Goal: Task Accomplishment & Management: Manage account settings

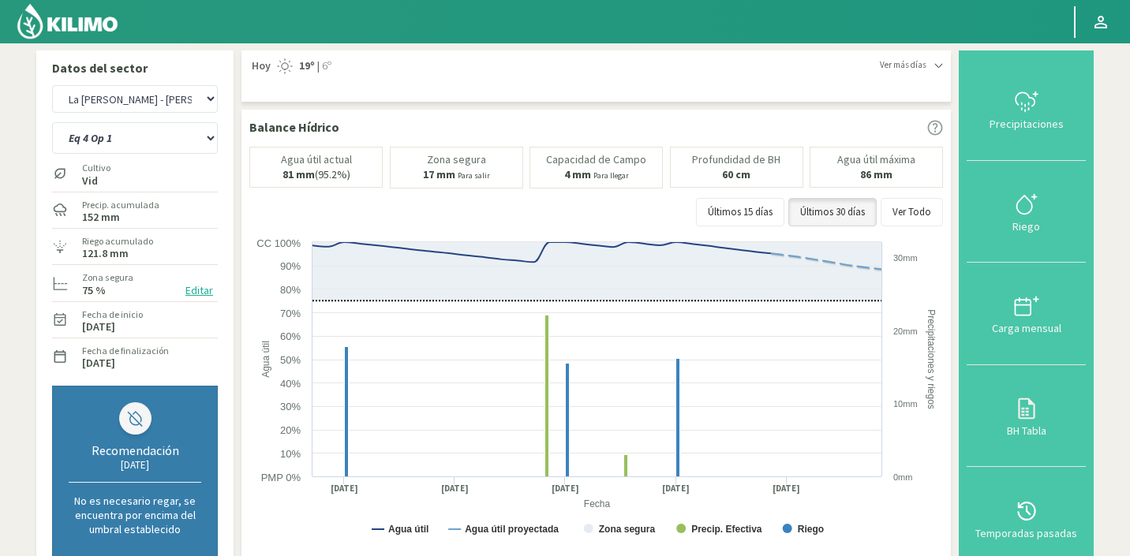
select select "4186: Object"
select select "60: Object"
click at [136, 110] on select "Agr. Huertos de Chocalan Agrícola [PERSON_NAME][GEOGRAPHIC_DATA] - IC Agrícola …" at bounding box center [135, 99] width 166 height 28
click at [52, 85] on select "Agr. Huertos de Chocalan Agrícola [PERSON_NAME][GEOGRAPHIC_DATA] - IC Agrícola …" at bounding box center [135, 99] width 166 height 28
select select "4541: Object"
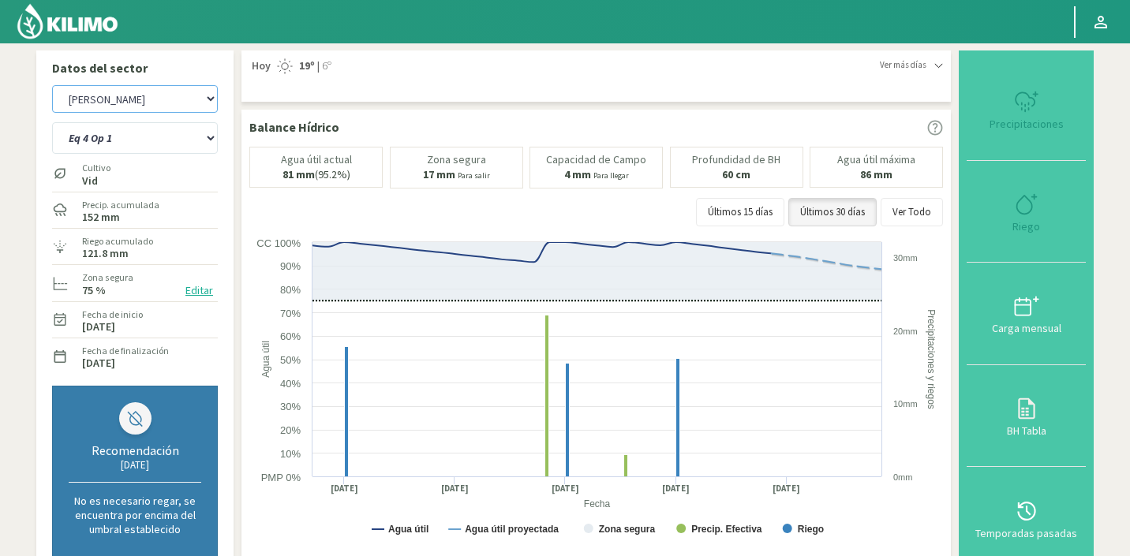
select select "64: Object"
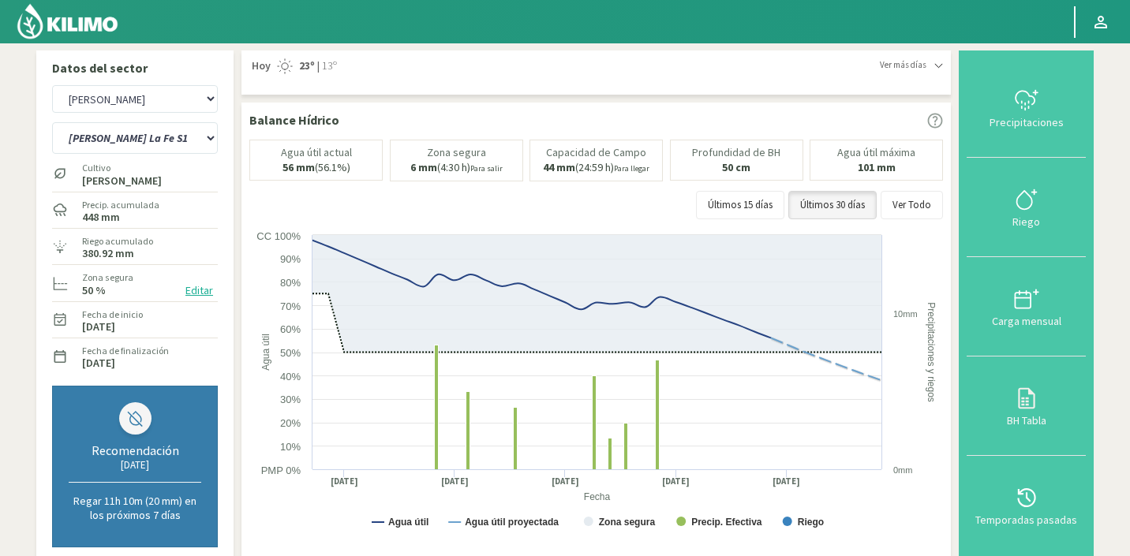
click at [193, 294] on button "Editar" at bounding box center [199, 291] width 37 height 18
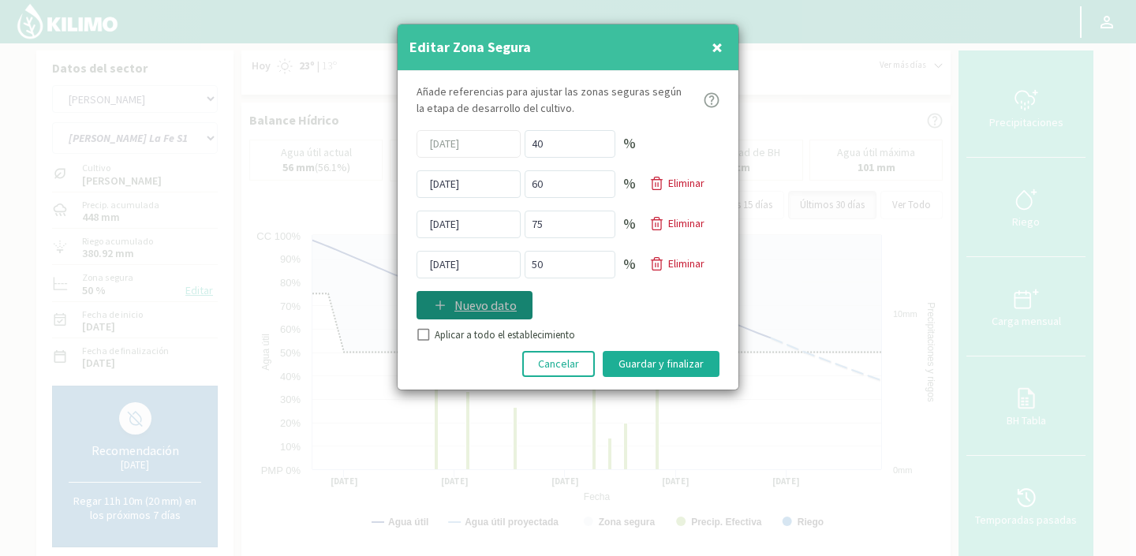
click at [455, 302] on p "Nuevo dato" at bounding box center [486, 305] width 62 height 19
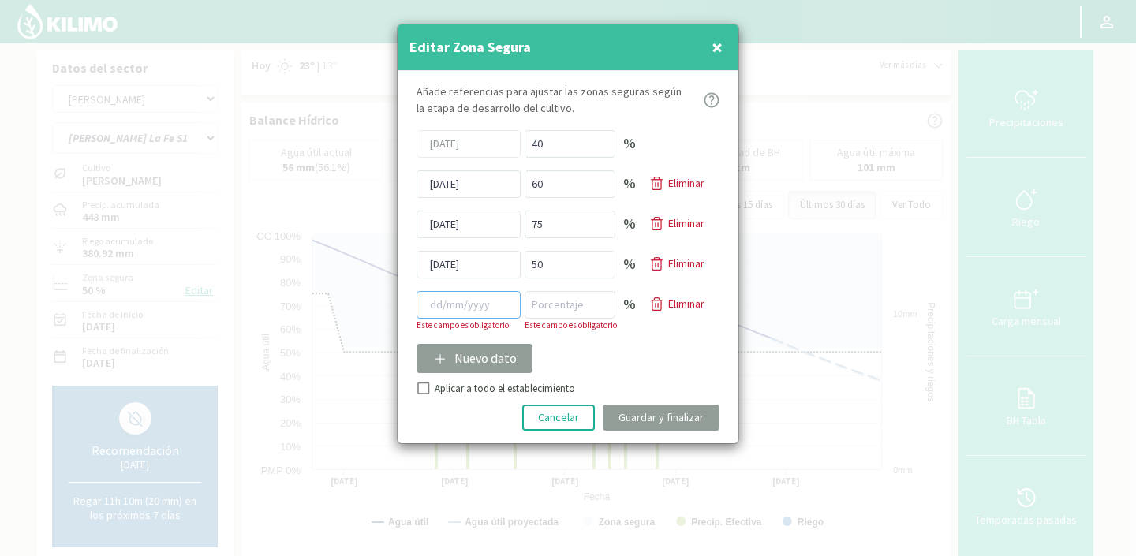
click at [454, 304] on input at bounding box center [469, 305] width 104 height 28
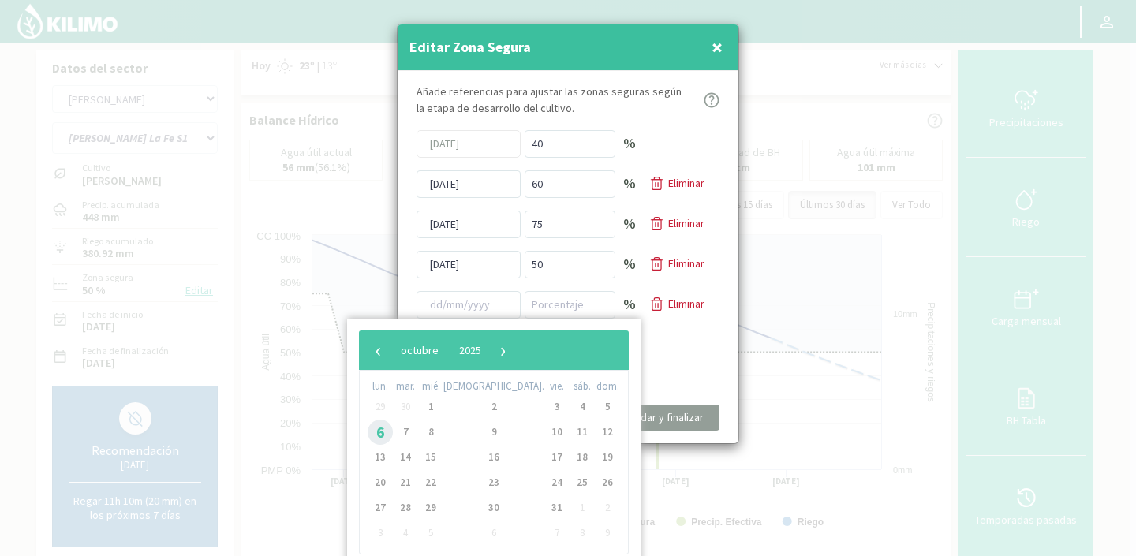
click at [380, 432] on span "6" at bounding box center [380, 432] width 25 height 25
type input "[DATE]"
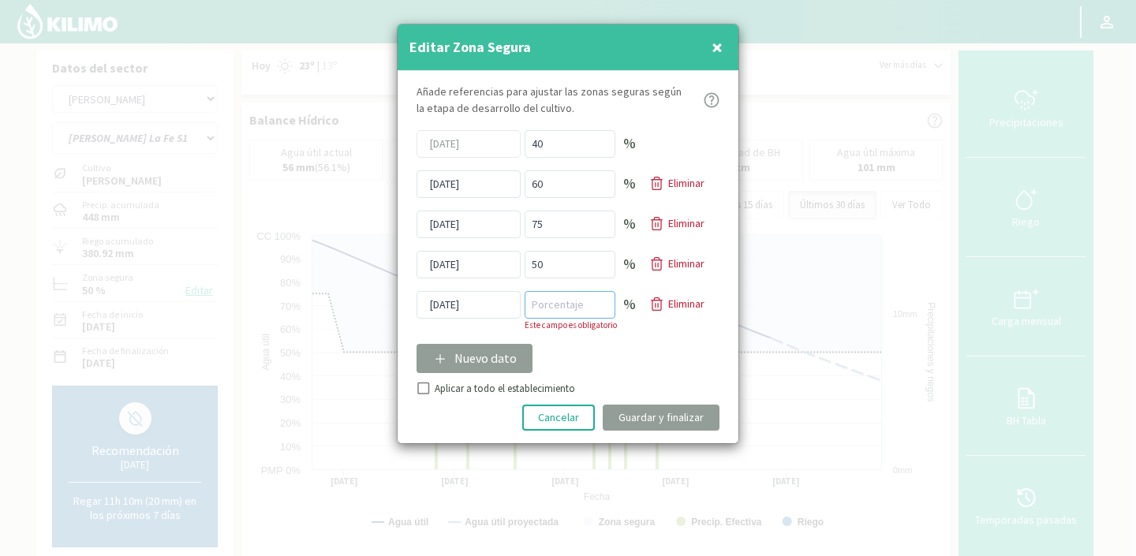
click at [560, 299] on input "number" at bounding box center [570, 305] width 91 height 28
type input "40"
click at [425, 393] on div "Añade referencias para ajustar las zonas seguras según la etapa de desarrollo d…" at bounding box center [568, 257] width 341 height 373
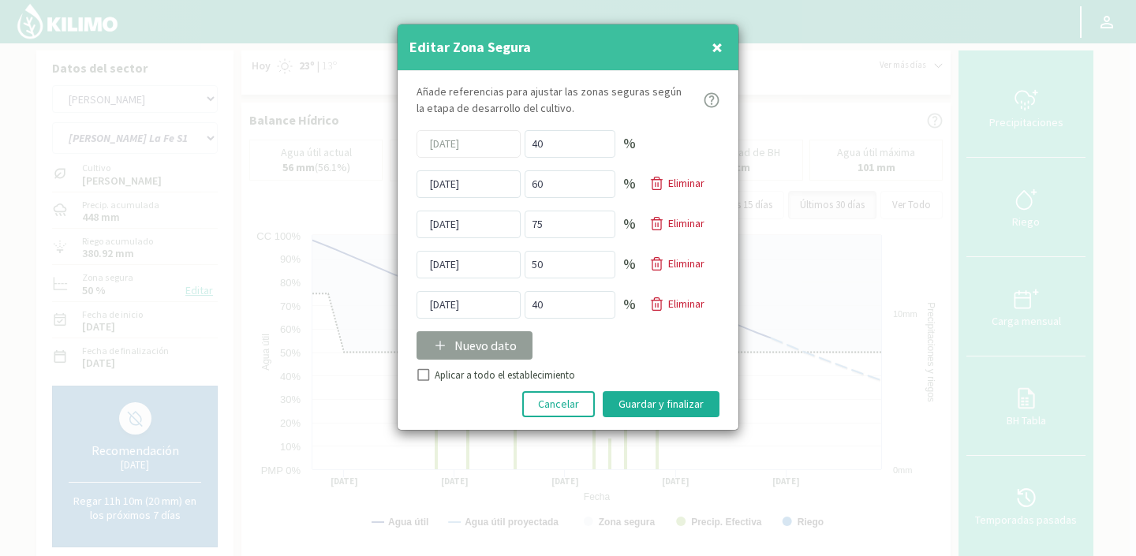
click at [420, 371] on input "Aplicar a todo el establecimiento" at bounding box center [422, 377] width 16 height 16
checkbox input "true"
click at [604, 406] on button "Guardar y finalizar" at bounding box center [661, 404] width 117 height 26
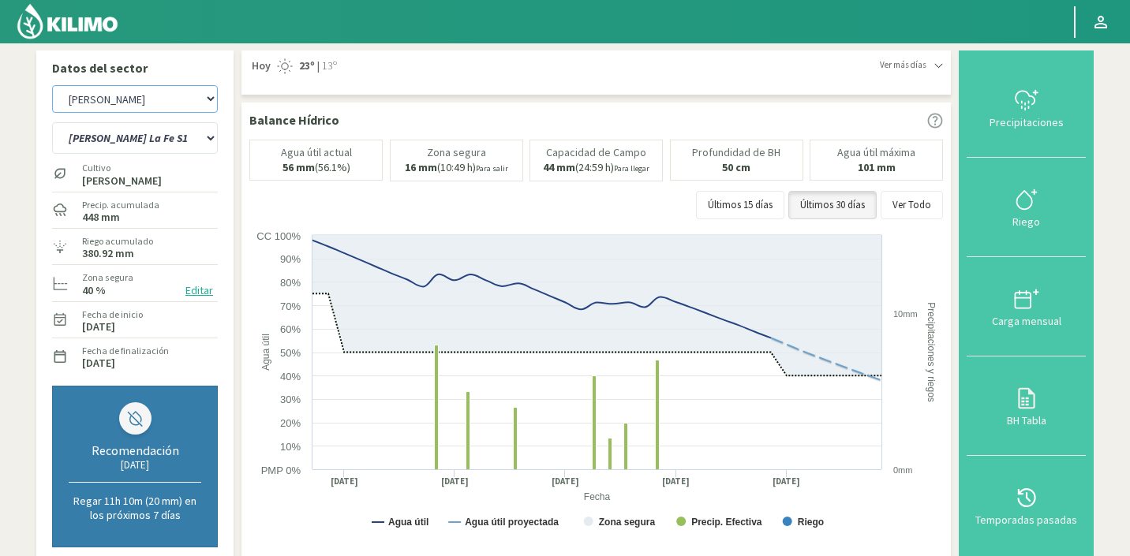
click at [153, 88] on select "Agr. Huertos de Chocalan Agrícola [PERSON_NAME][GEOGRAPHIC_DATA] - IC Agrícola …" at bounding box center [135, 99] width 166 height 28
click at [52, 85] on select "Agr. Huertos de Chocalan Agrícola [PERSON_NAME][GEOGRAPHIC_DATA] - IC Agrícola …" at bounding box center [135, 99] width 166 height 28
select select "4628: Object"
select select "71: Object"
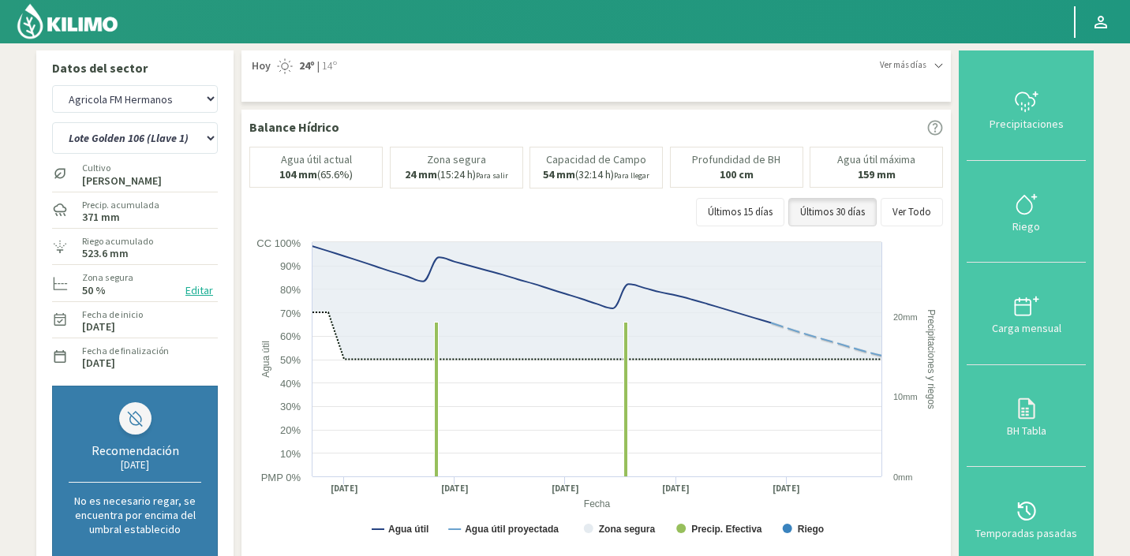
click at [190, 286] on button "Editar" at bounding box center [199, 291] width 37 height 18
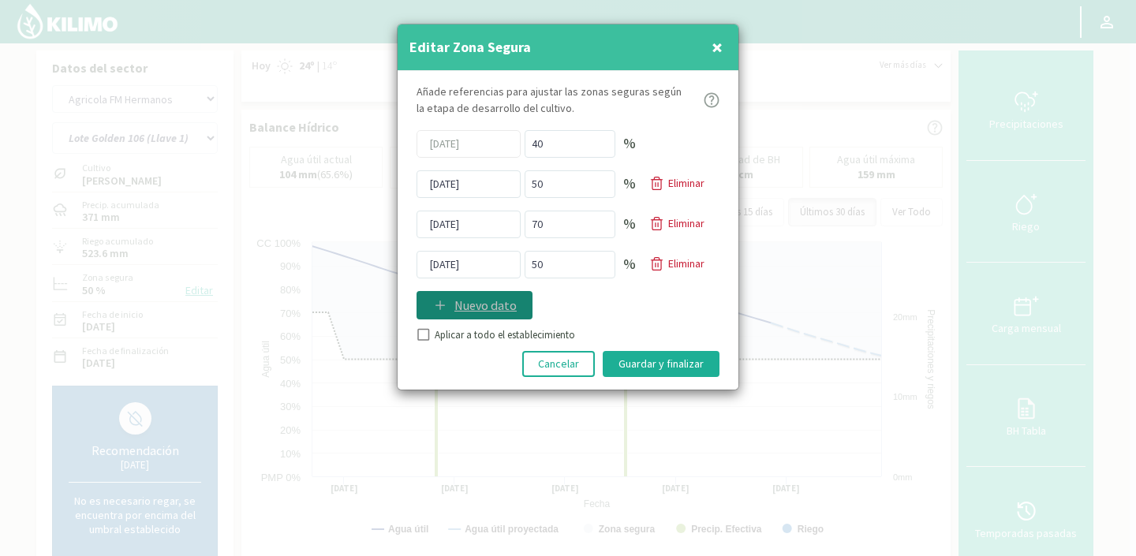
click at [481, 297] on p "Nuevo dato" at bounding box center [486, 305] width 62 height 19
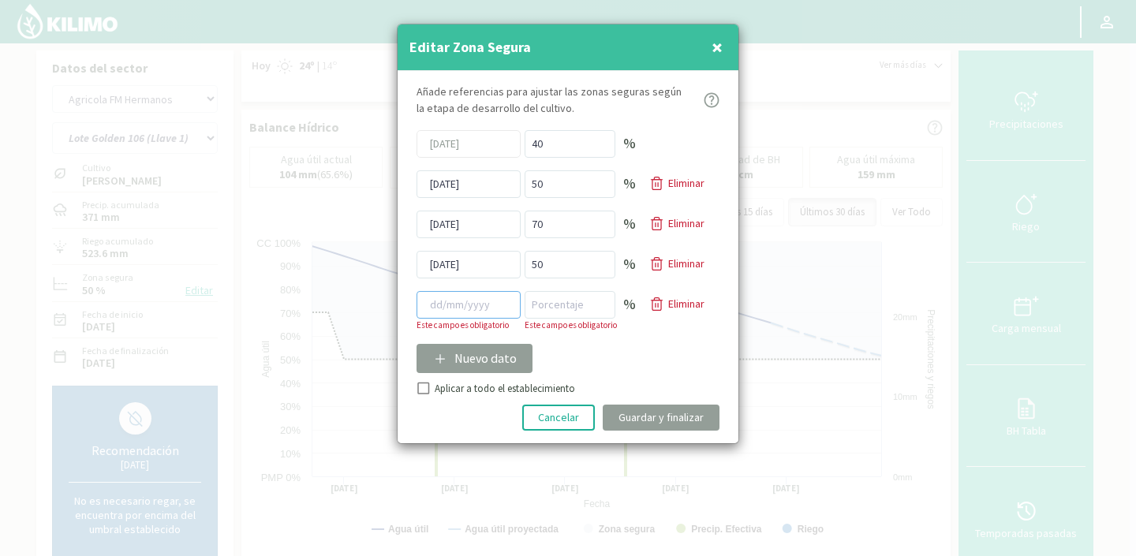
click at [457, 302] on input at bounding box center [469, 305] width 104 height 28
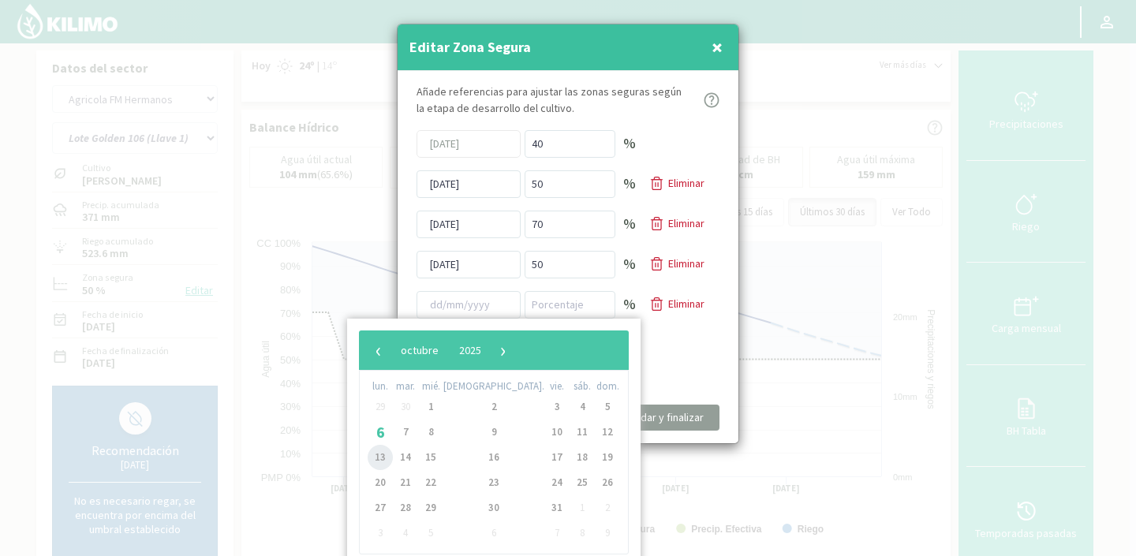
type input "[DATE]"
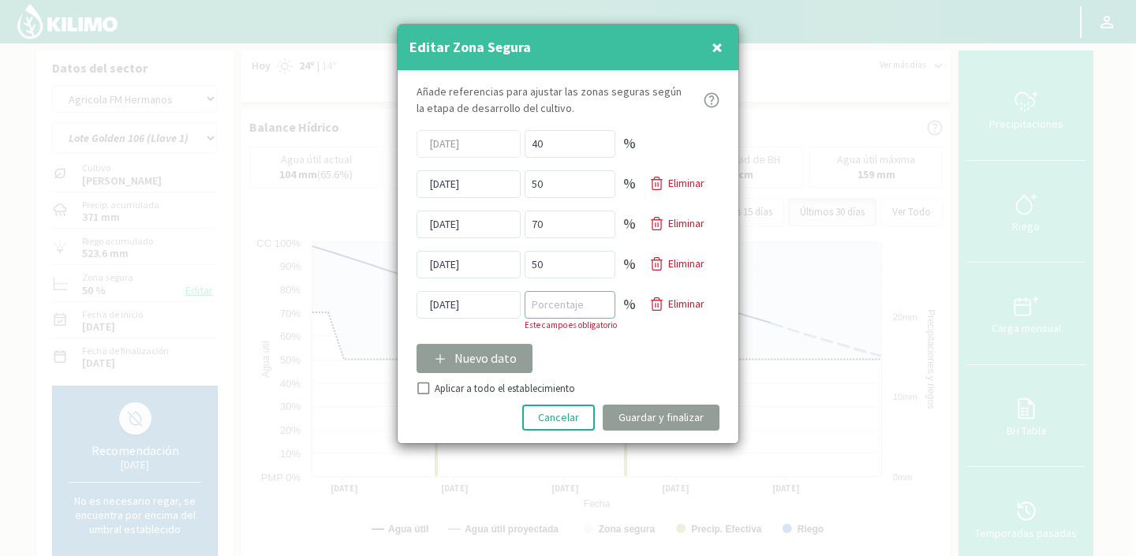
click at [543, 305] on input "number" at bounding box center [570, 305] width 91 height 28
type input "40"
click at [423, 390] on div "Añade referencias para ajustar las zonas seguras según la etapa de desarrollo d…" at bounding box center [568, 257] width 341 height 373
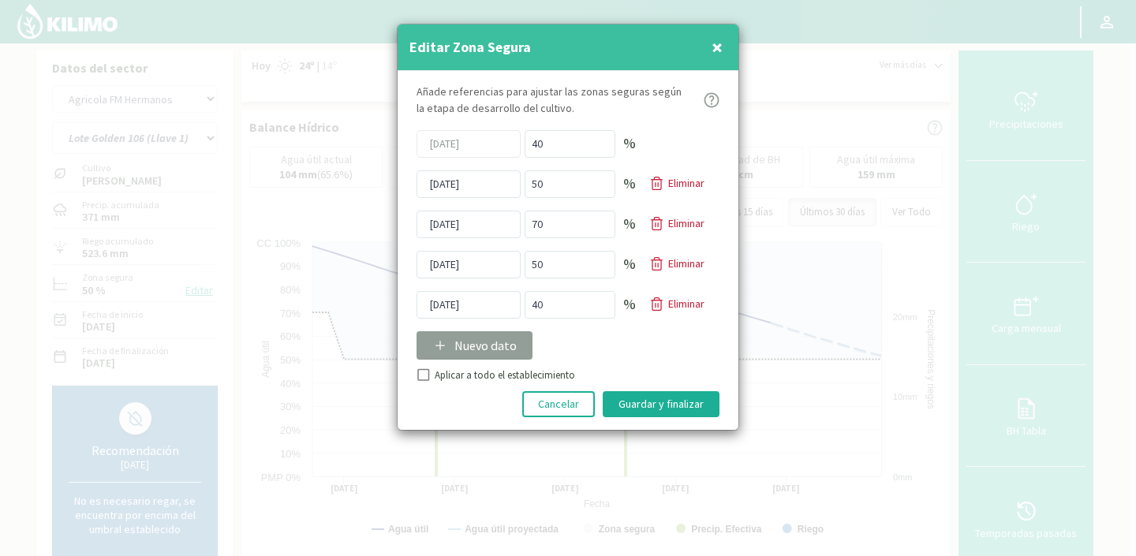
click at [432, 373] on div "Aplicar a todo el establecimiento" at bounding box center [568, 376] width 303 height 16
click at [425, 373] on input "Aplicar a todo el establecimiento" at bounding box center [422, 377] width 16 height 16
checkbox input "true"
click at [673, 409] on button "Guardar y finalizar" at bounding box center [661, 404] width 117 height 26
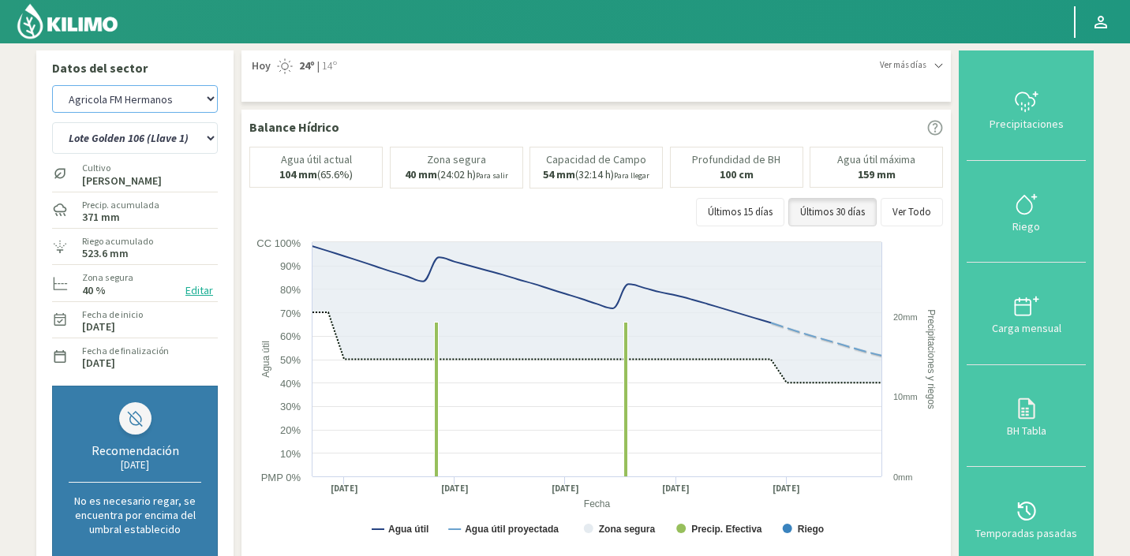
click at [107, 96] on select "Agr. Huertos de Chocalan Agrícola [PERSON_NAME][GEOGRAPHIC_DATA] - IC Agrícola …" at bounding box center [135, 99] width 166 height 28
click at [52, 85] on select "Agr. Huertos de Chocalan Agrícola [PERSON_NAME][GEOGRAPHIC_DATA] - IC Agrícola …" at bounding box center [135, 99] width 166 height 28
select select "5034: Object"
select select "77: Object"
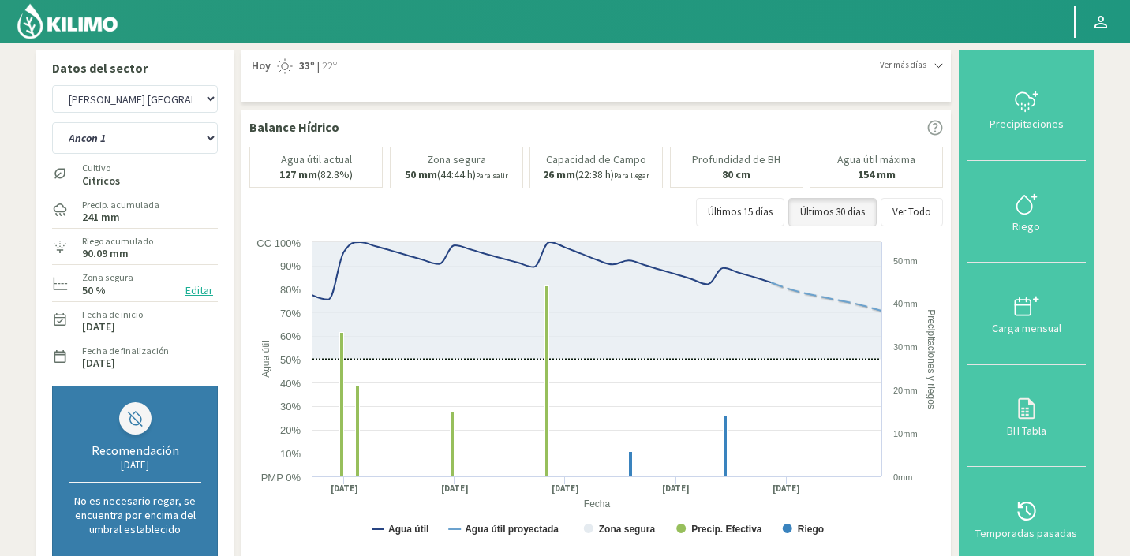
click at [193, 290] on button "Editar" at bounding box center [199, 291] width 37 height 18
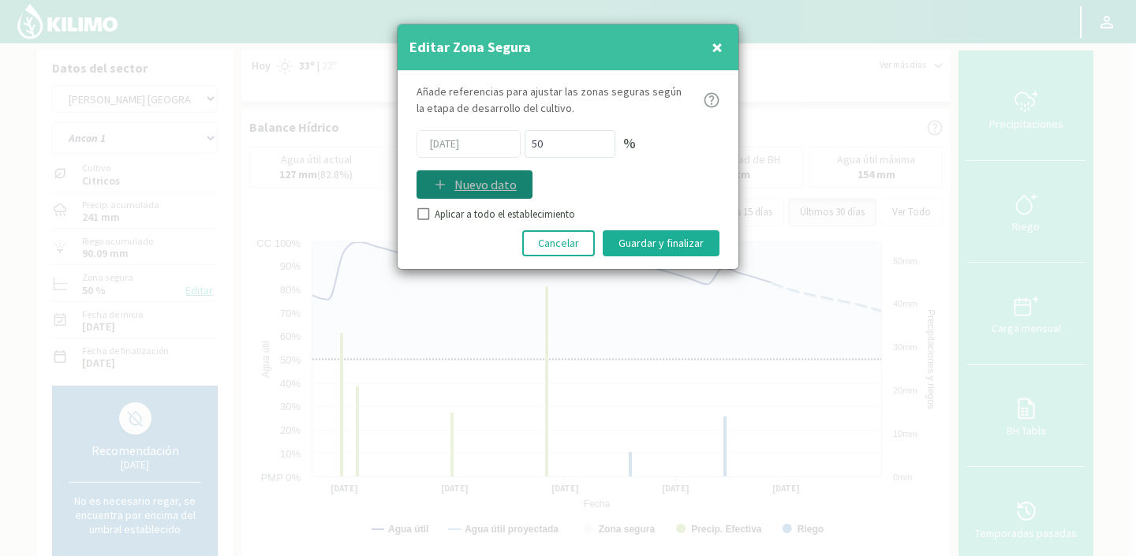
click at [495, 180] on p "Nuevo dato" at bounding box center [486, 184] width 62 height 19
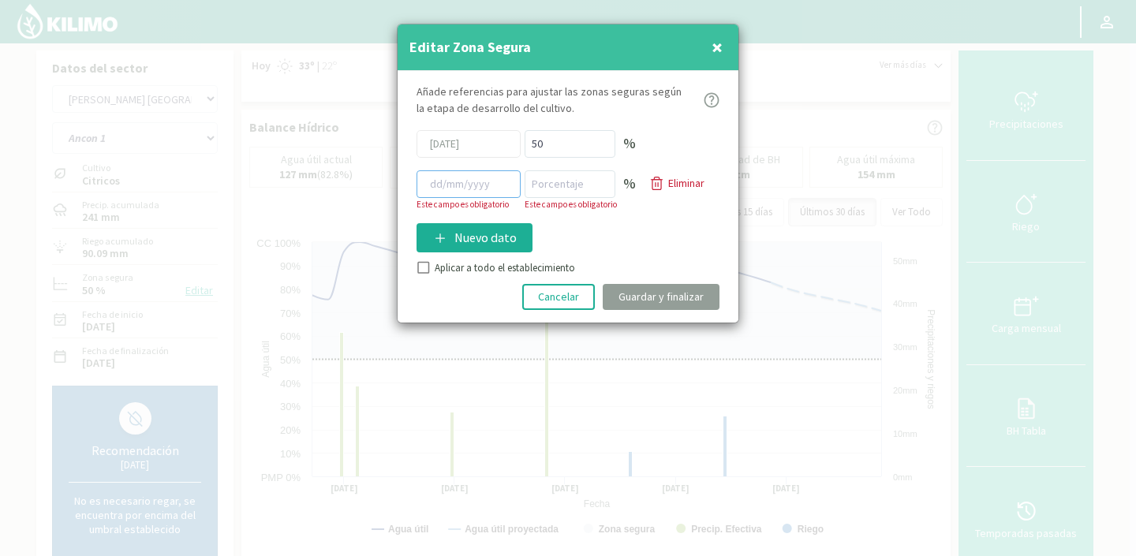
click at [459, 185] on input at bounding box center [469, 184] width 104 height 28
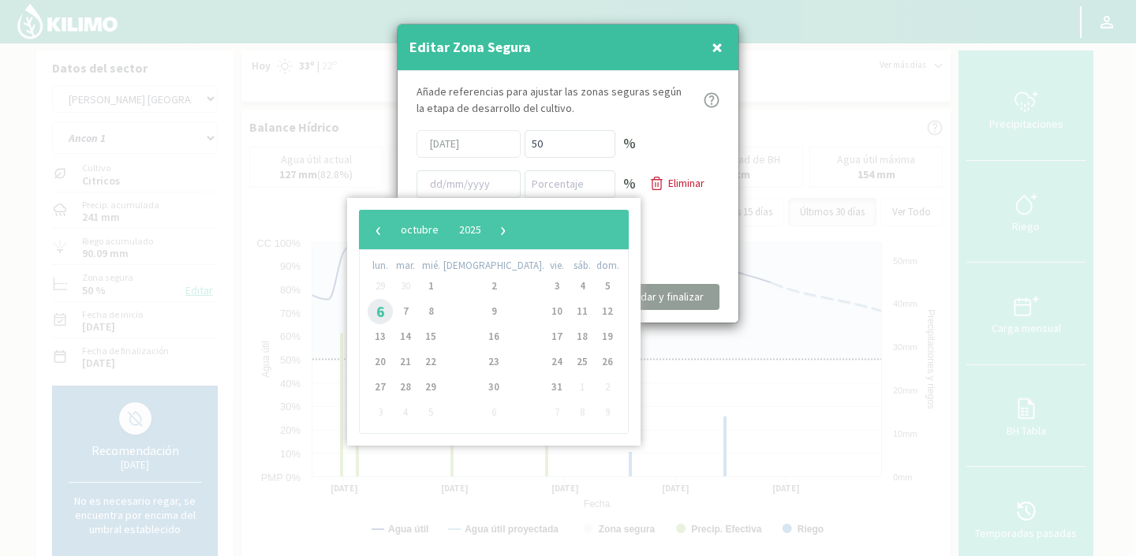
click at [389, 308] on span "6" at bounding box center [380, 311] width 25 height 25
type input "[DATE]"
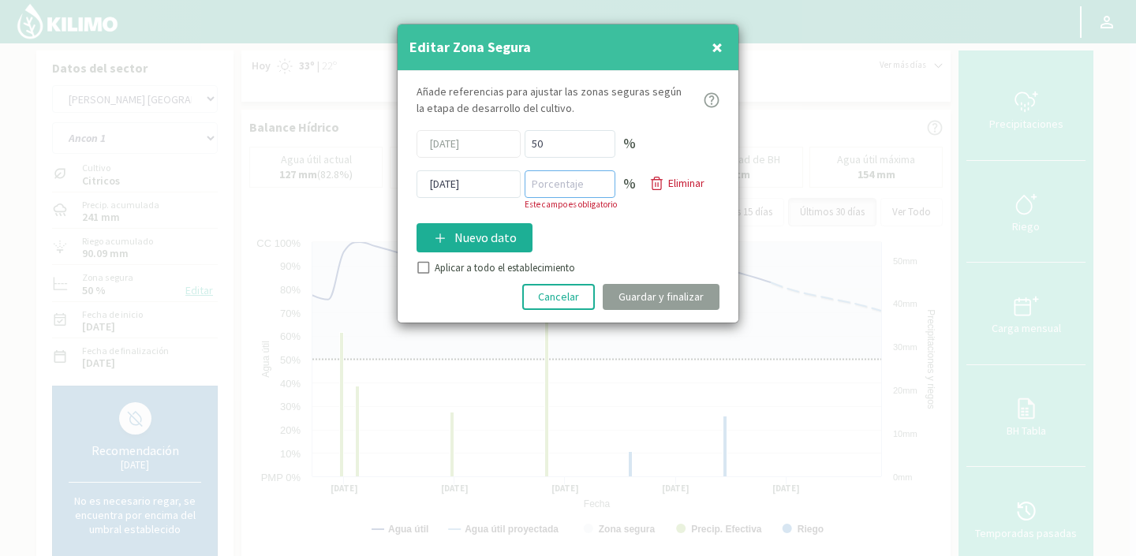
click at [559, 188] on input "number" at bounding box center [570, 184] width 91 height 28
type input "40"
click at [418, 269] on div "Añade referencias para ajustar las zonas seguras según la etapa de desarrollo d…" at bounding box center [568, 197] width 341 height 252
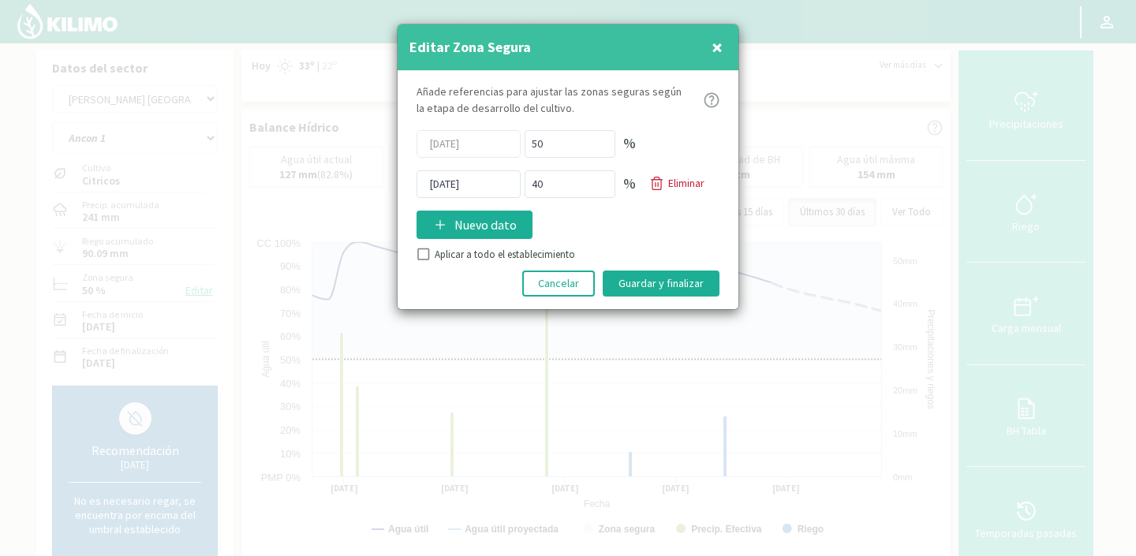
click at [422, 253] on input "Aplicar a todo el establecimiento" at bounding box center [422, 257] width 16 height 16
checkbox input "true"
click at [657, 286] on button "Guardar y finalizar" at bounding box center [661, 284] width 117 height 26
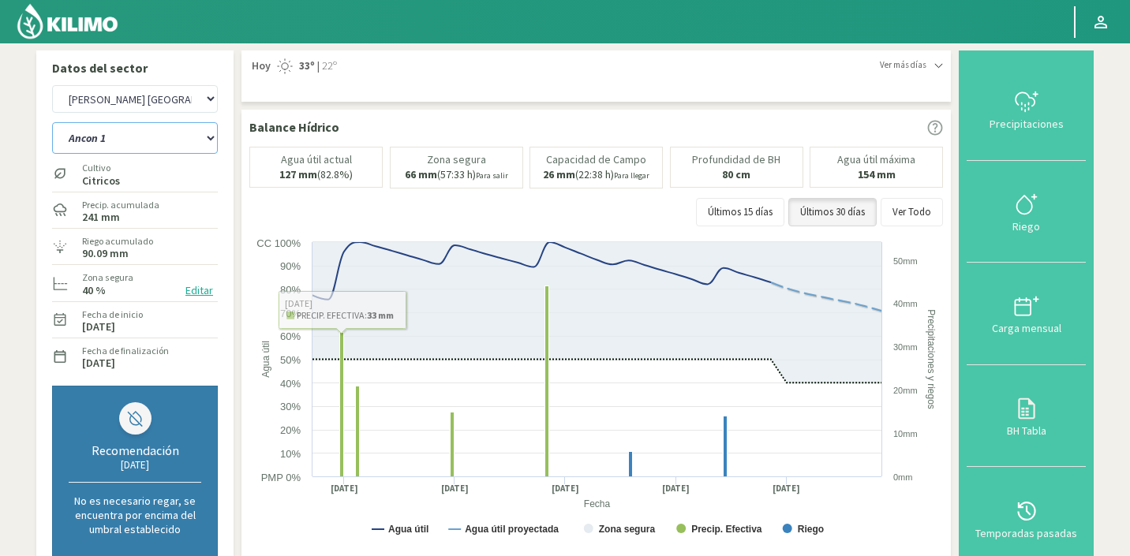
click at [119, 137] on select "Ancon 1 Ancon 2 Botijon 1 Botijon 2 Brisas 2 El Estanco 1 - CdR El Estanco 2 - …" at bounding box center [135, 138] width 166 height 32
click at [52, 122] on select "Ancon 1 Ancon 2 Botijon 1 Botijon 2 Brisas 2 El Estanco 1 - CdR El Estanco 2 - …" at bounding box center [135, 138] width 166 height 32
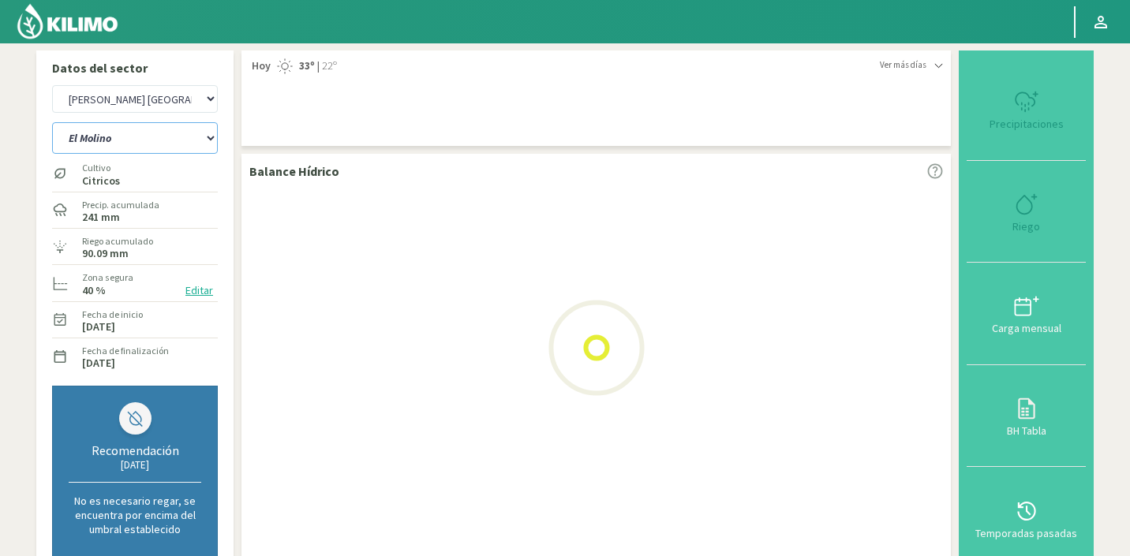
select select "77: Object"
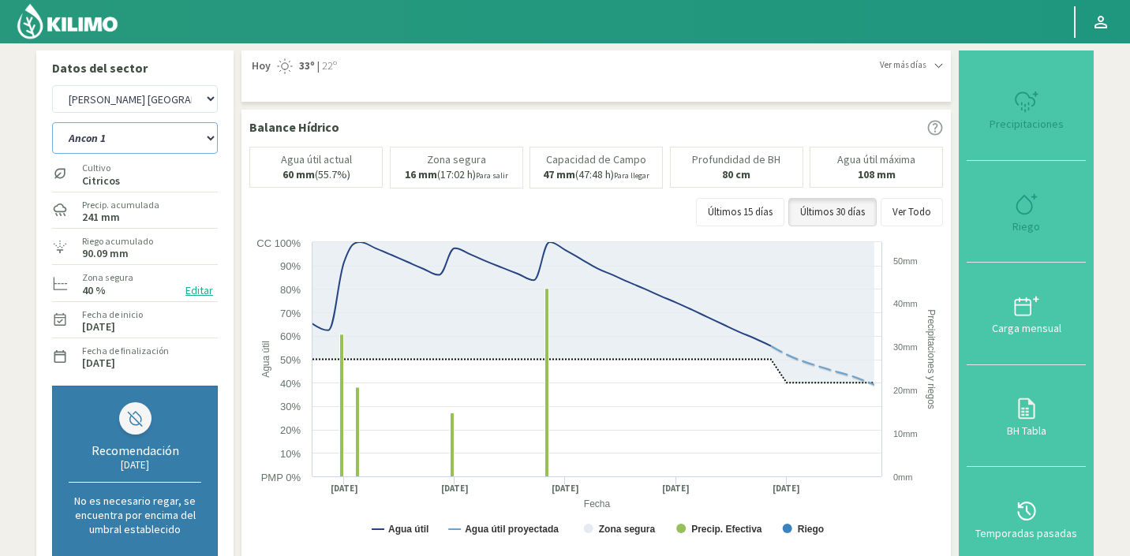
select select "5323: Object"
select select "104: Object"
click at [193, 294] on button "Editar" at bounding box center [199, 291] width 37 height 18
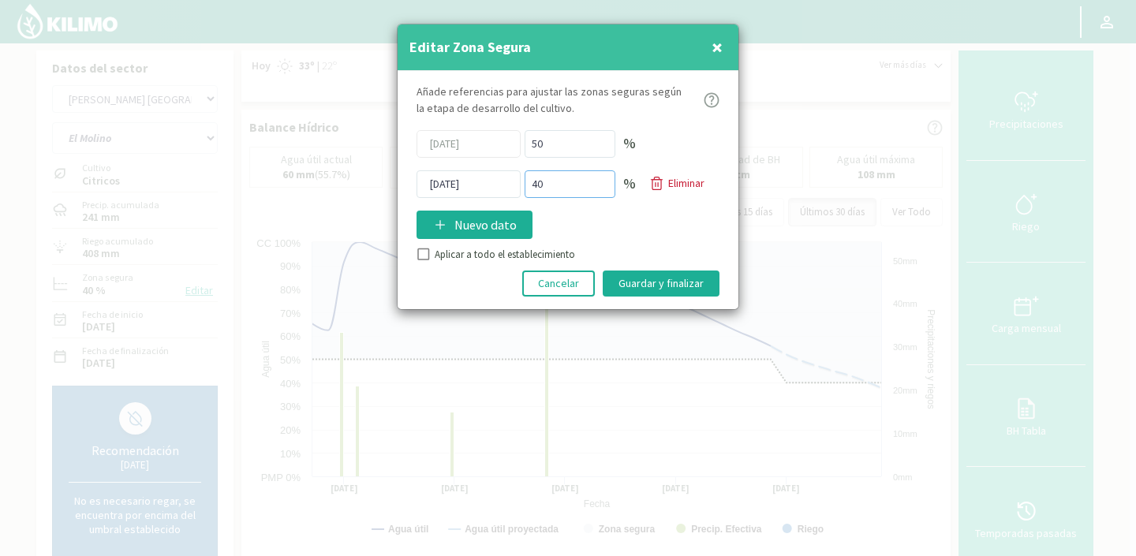
drag, startPoint x: 565, startPoint y: 185, endPoint x: 444, endPoint y: 185, distance: 120.7
click at [444, 185] on div "[DATE] 40 % Eliminar" at bounding box center [568, 184] width 303 height 28
type input "4"
type input "30"
click at [429, 253] on div "Aplicar a todo el establecimiento" at bounding box center [568, 255] width 303 height 16
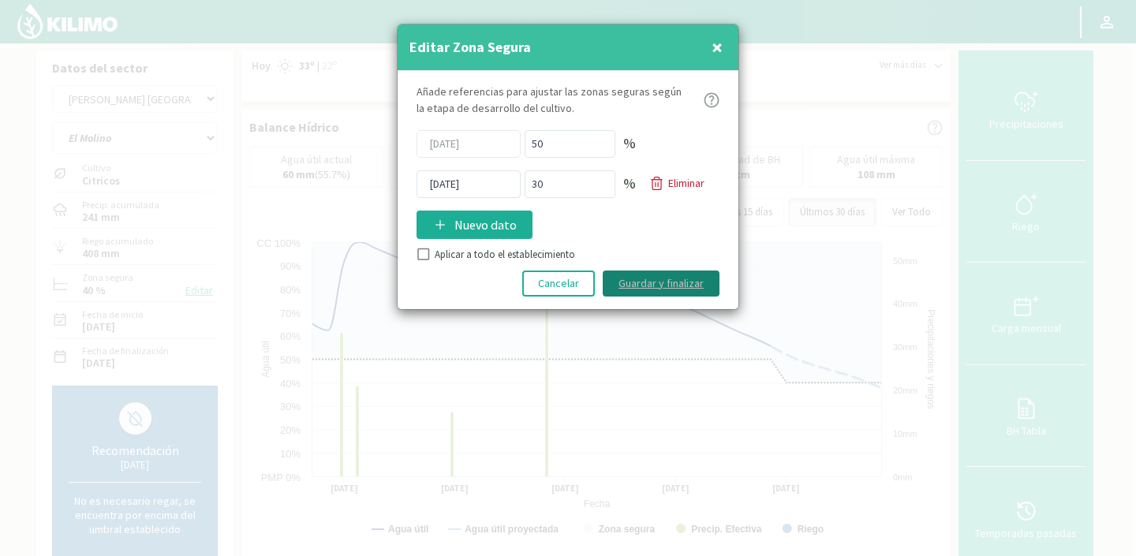
click at [636, 278] on button "Guardar y finalizar" at bounding box center [661, 284] width 117 height 26
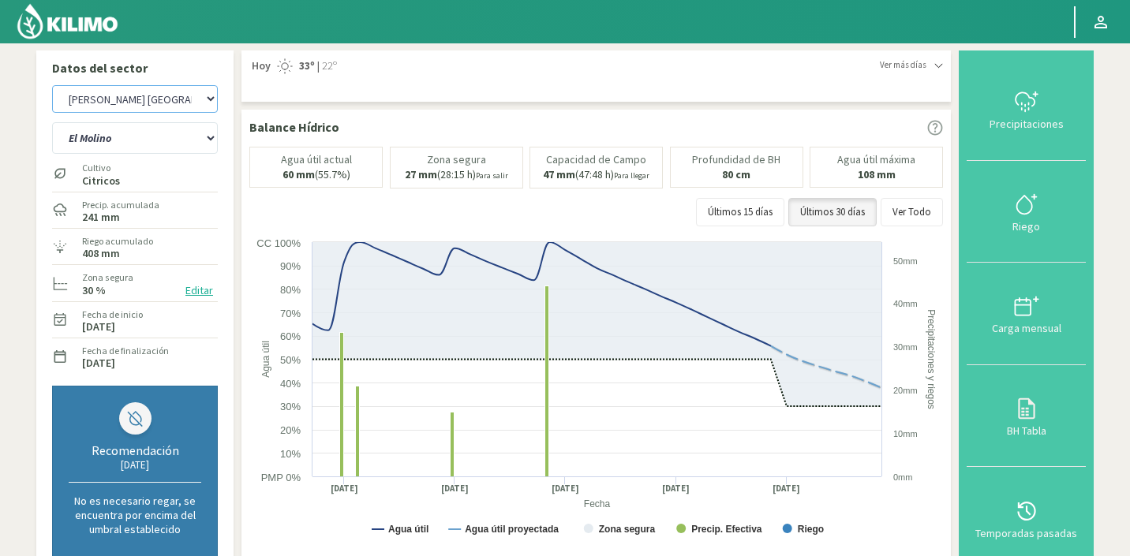
click at [129, 104] on select "Agr. Huertos de Chocalan Agrícola [PERSON_NAME][GEOGRAPHIC_DATA] - IC Agrícola …" at bounding box center [135, 99] width 166 height 28
click at [52, 85] on select "Agr. Huertos de Chocalan Agrícola [PERSON_NAME][GEOGRAPHIC_DATA] - IC Agrícola …" at bounding box center [135, 99] width 166 height 28
click at [148, 148] on select "Ancon 1 Ancon 2 Botijon 1 Botijon 2 Brisas 2 El Estanco 1 - CdR El Estanco 2 - …" at bounding box center [135, 138] width 166 height 32
select select "5776: Object"
select select "107: Object"
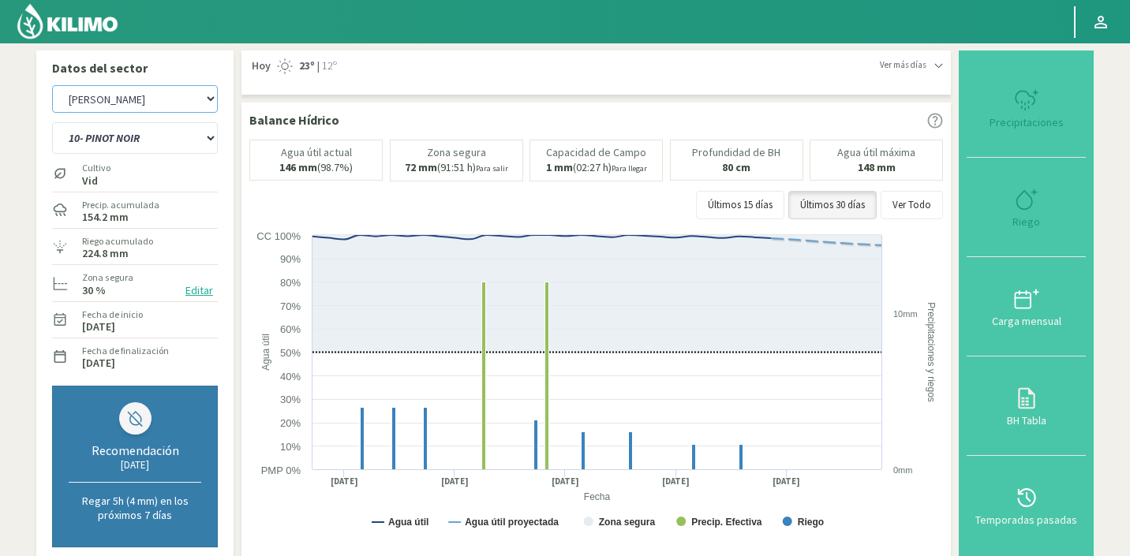
click at [153, 93] on select "Agr. Huertos de Chocalan Agrícola [PERSON_NAME][GEOGRAPHIC_DATA] - IC Agrícola …" at bounding box center [135, 99] width 166 height 28
click at [52, 85] on select "Agr. Huertos de Chocalan Agrícola [PERSON_NAME][GEOGRAPHIC_DATA] - IC Agrícola …" at bounding box center [135, 99] width 166 height 28
click at [196, 290] on button "Editar" at bounding box center [199, 291] width 37 height 18
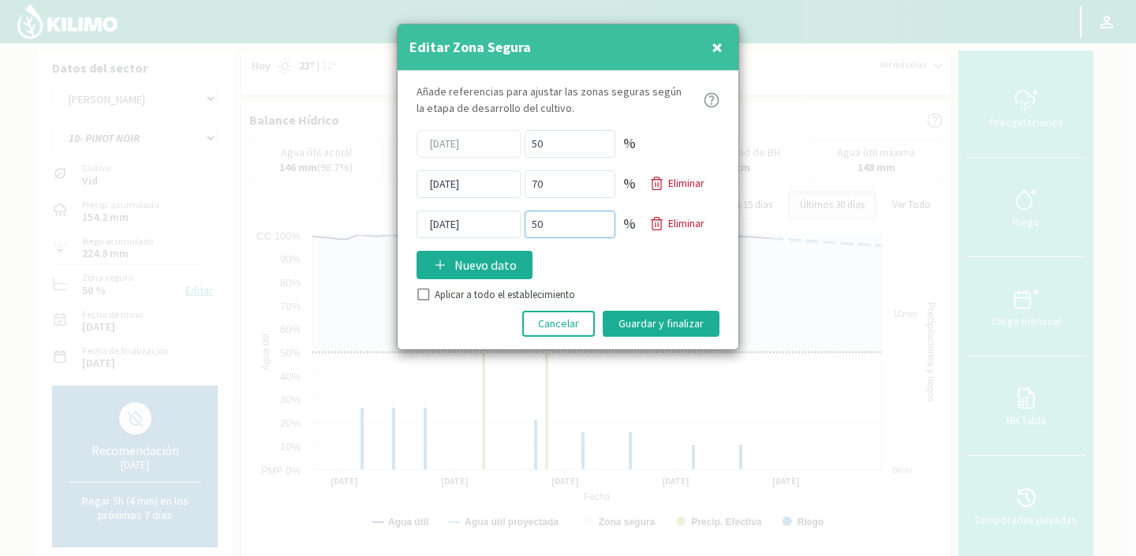
drag, startPoint x: 557, startPoint y: 226, endPoint x: 482, endPoint y: 226, distance: 75.0
click at [482, 226] on div "[DATE] 50 % Eliminar" at bounding box center [568, 225] width 303 height 28
drag, startPoint x: 560, startPoint y: 222, endPoint x: 491, endPoint y: 222, distance: 68.7
click at [491, 222] on div "[DATE] 40 % Eliminar" at bounding box center [568, 225] width 303 height 28
type input "50"
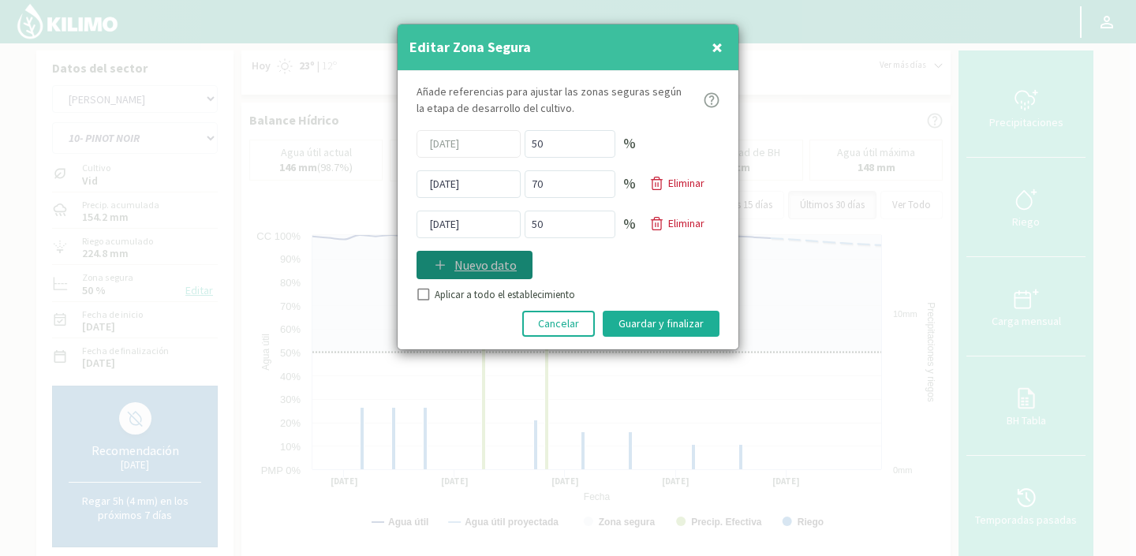
click at [455, 264] on p "Nuevo dato" at bounding box center [486, 265] width 62 height 19
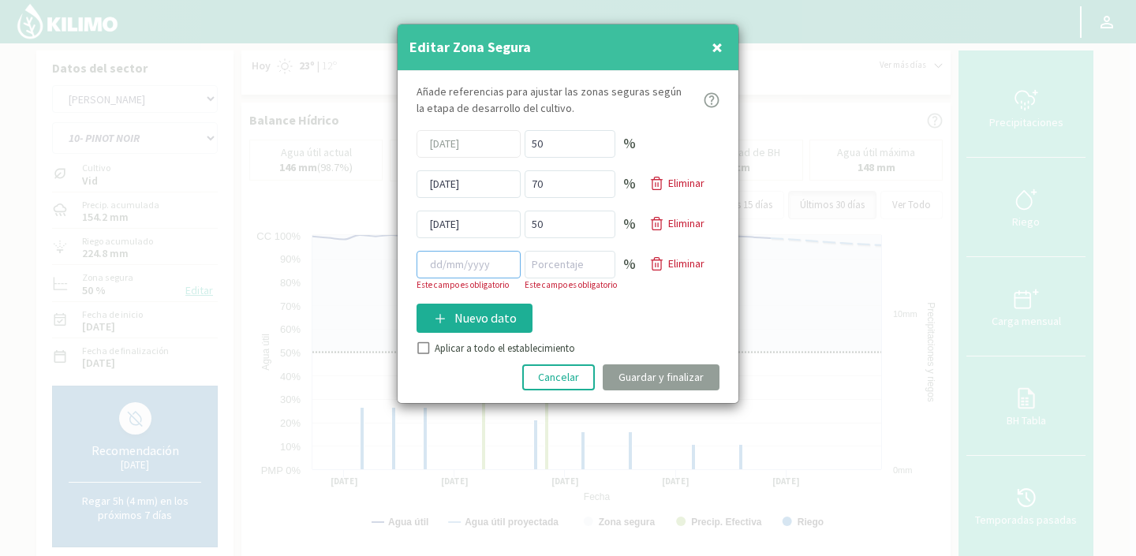
click at [455, 264] on input at bounding box center [469, 265] width 104 height 28
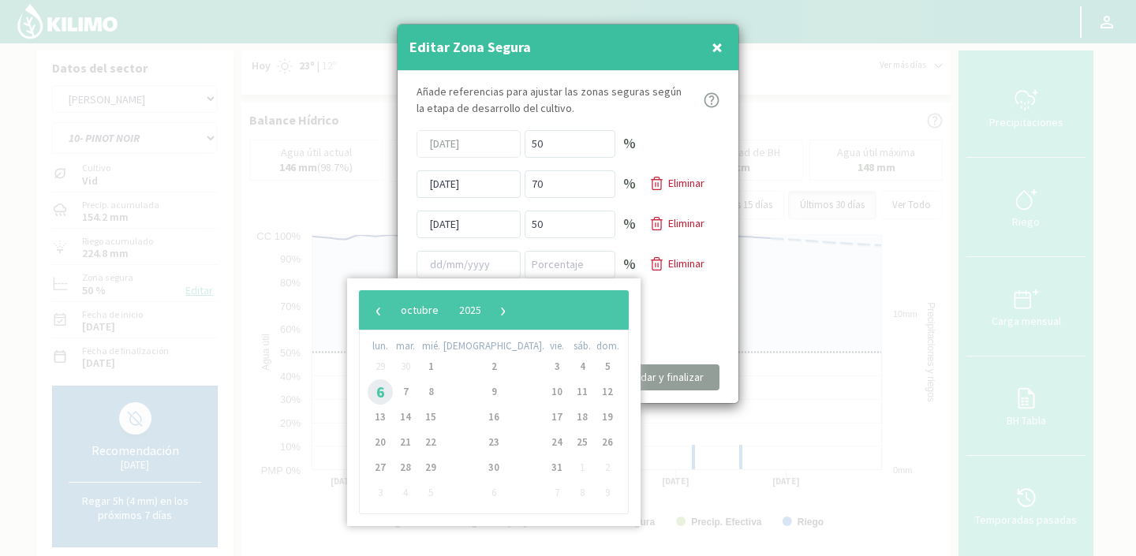
click at [389, 391] on span "6" at bounding box center [380, 392] width 25 height 25
type input "[DATE]"
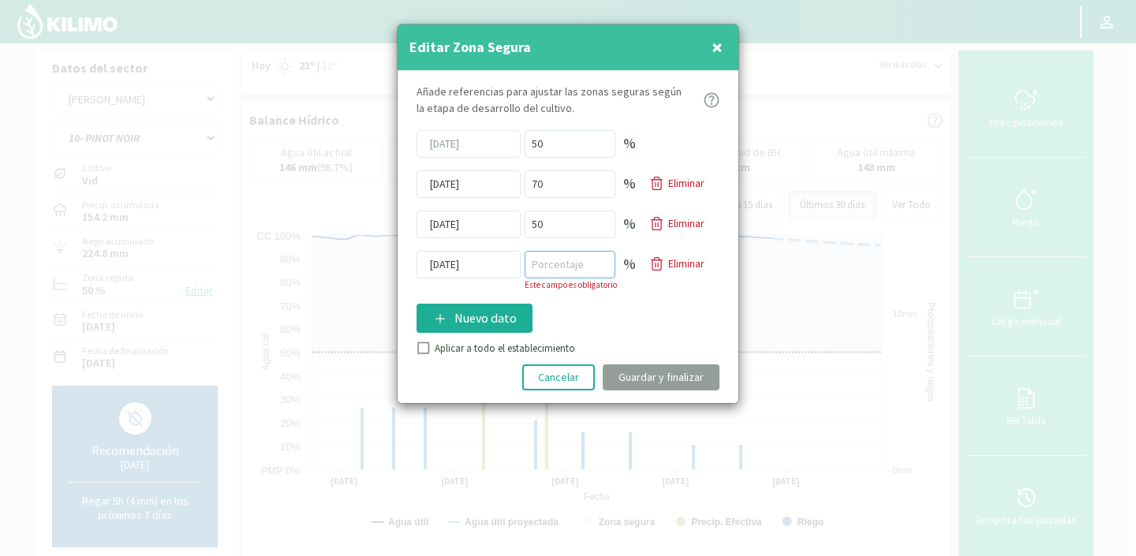
click at [560, 263] on input "number" at bounding box center [570, 265] width 91 height 28
type input "40"
click at [421, 349] on div "Añade referencias para ajustar las zonas seguras según la etapa de desarrollo d…" at bounding box center [568, 237] width 341 height 332
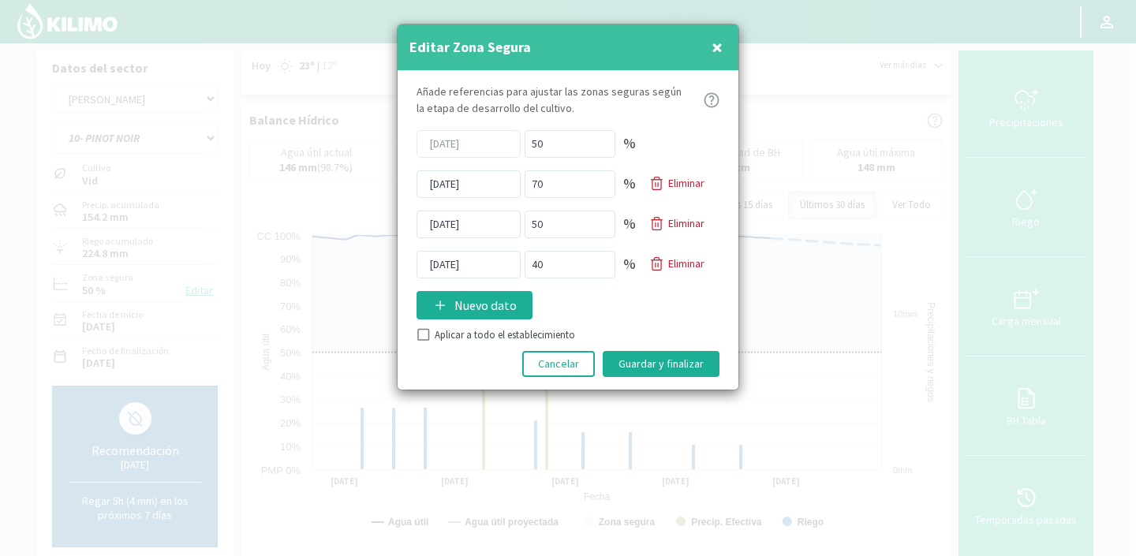
click at [429, 336] on input "Aplicar a todo el establecimiento" at bounding box center [422, 337] width 16 height 16
checkbox input "true"
click at [668, 365] on button "Guardar y finalizar" at bounding box center [661, 364] width 117 height 26
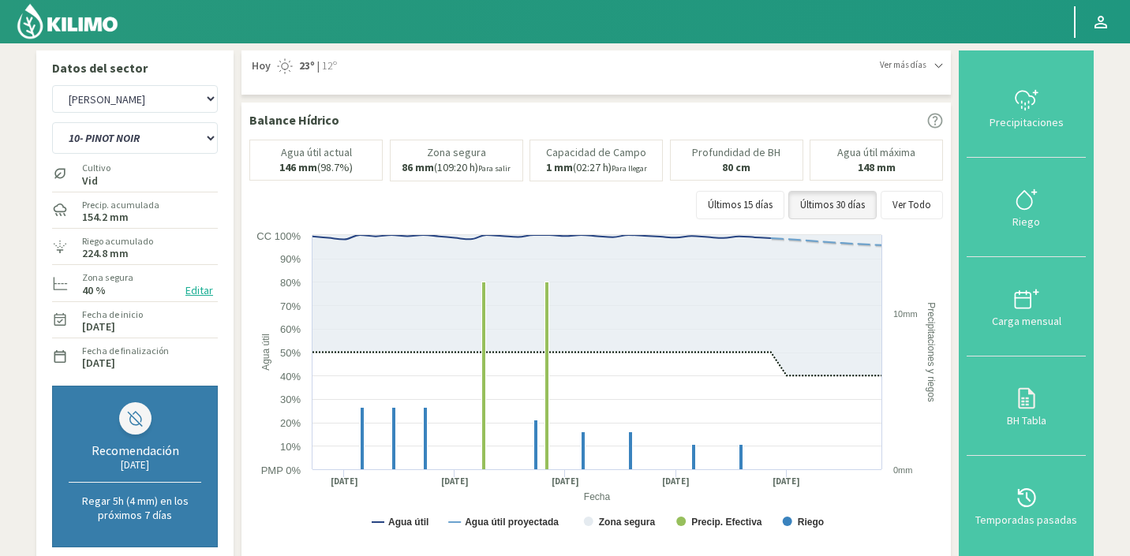
click at [180, 113] on div "Agr. Huertos de Chocalan Agrícola [PERSON_NAME][GEOGRAPHIC_DATA] - IC Agrícola …" at bounding box center [135, 99] width 166 height 36
click at [183, 97] on select "Agr. Huertos de Chocalan Agrícola [PERSON_NAME][GEOGRAPHIC_DATA] - IC Agrícola …" at bounding box center [135, 99] width 166 height 28
click at [52, 85] on select "Agr. Huertos de Chocalan Agrícola [PERSON_NAME][GEOGRAPHIC_DATA] - IC Agrícola …" at bounding box center [135, 99] width 166 height 28
select select "6066: Object"
select select "124: Object"
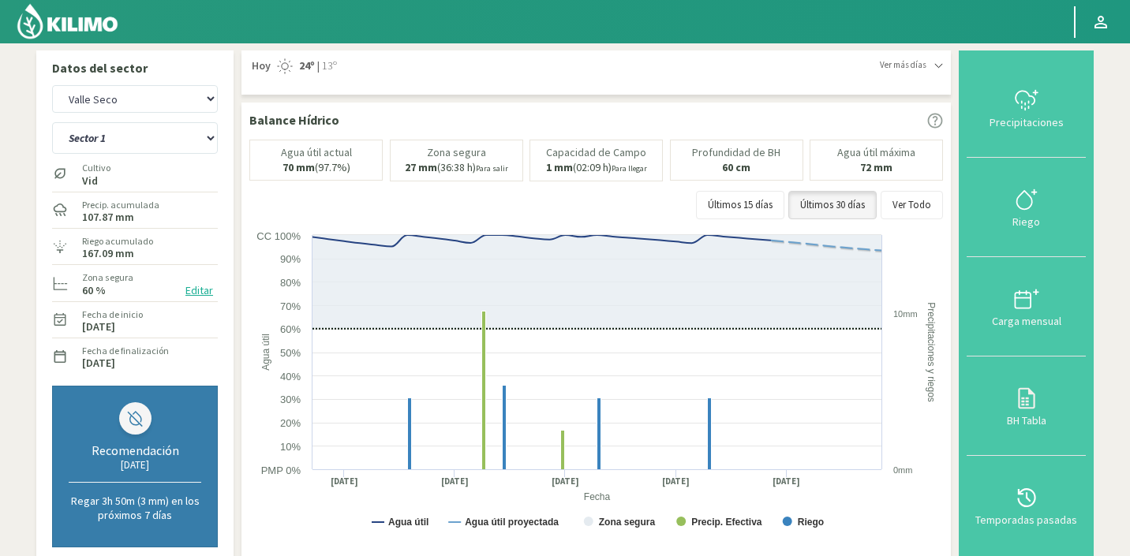
click at [205, 295] on button "Editar" at bounding box center [199, 291] width 37 height 18
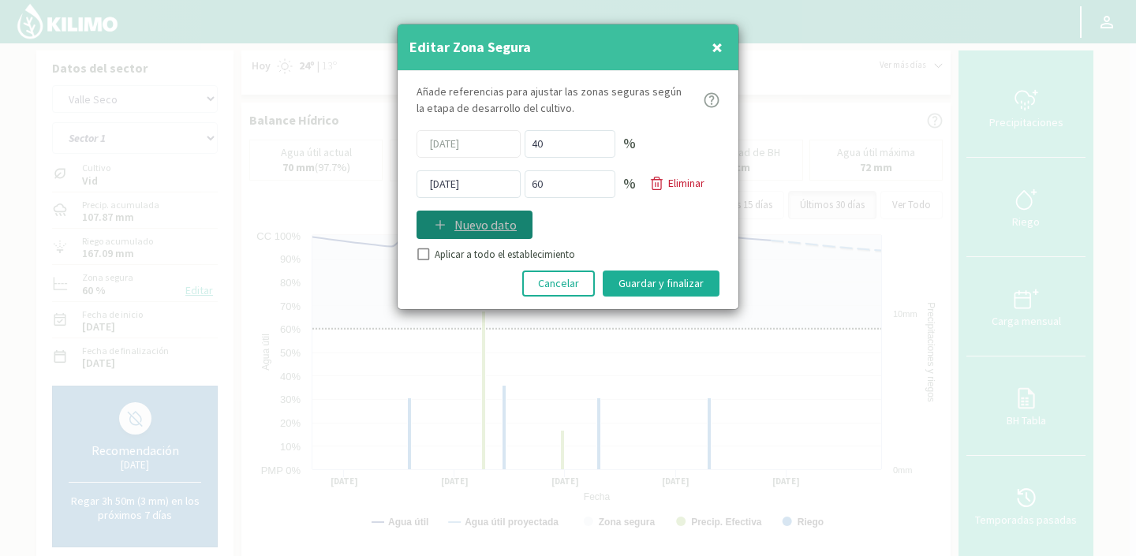
click at [464, 221] on p "Nuevo dato" at bounding box center [486, 224] width 62 height 19
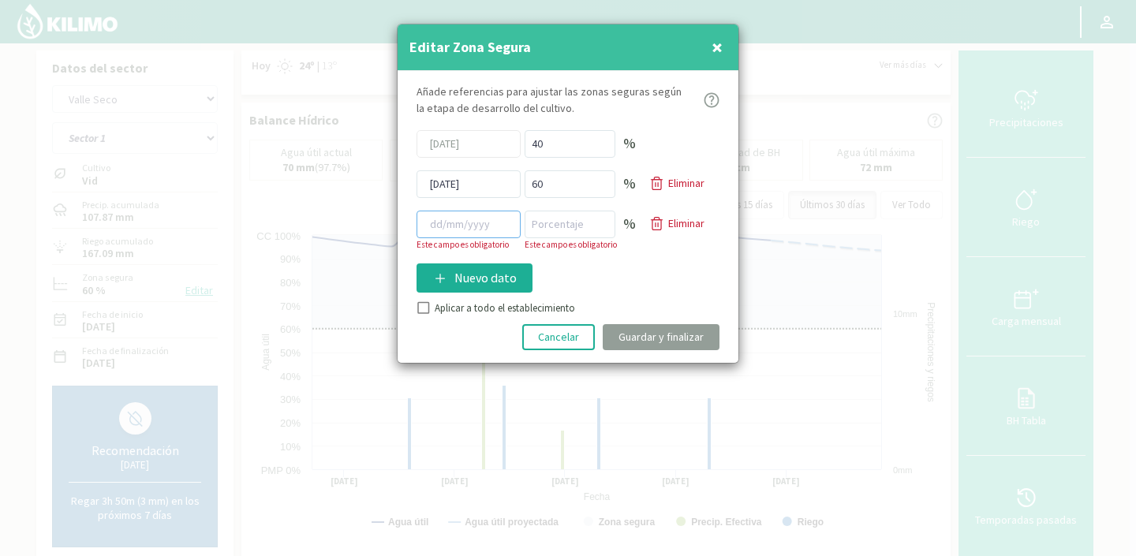
click at [460, 228] on input at bounding box center [469, 225] width 104 height 28
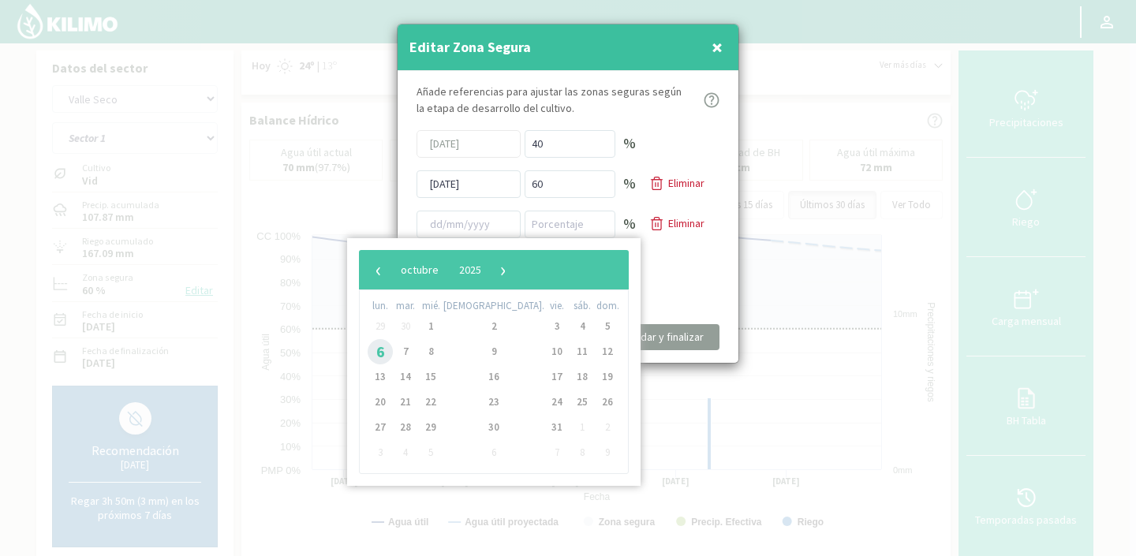
click at [385, 356] on span "6" at bounding box center [380, 351] width 25 height 25
type input "[DATE]"
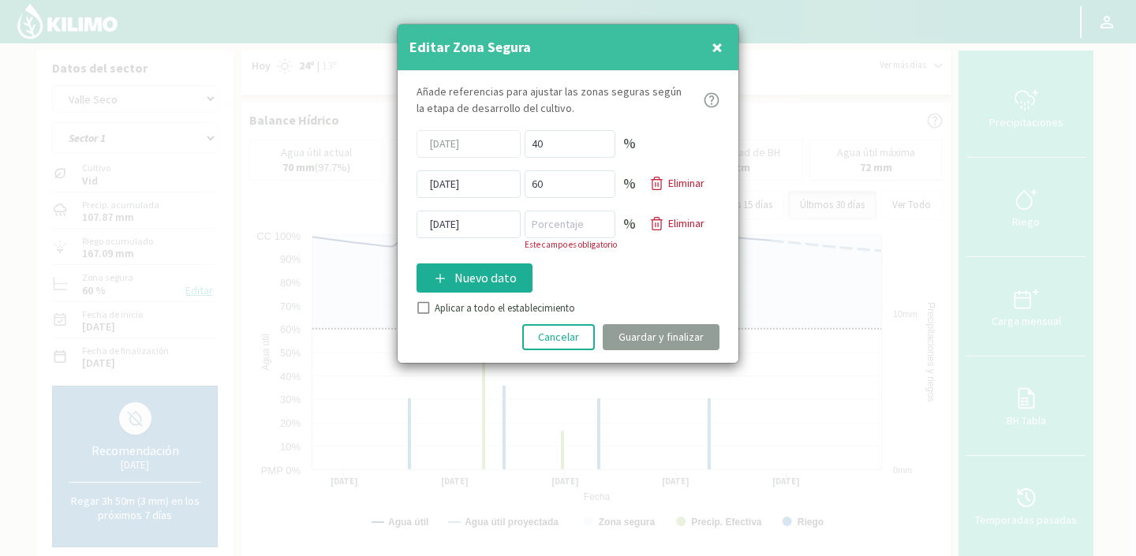
click at [551, 238] on p "Este campo es obligatorio" at bounding box center [580, 244] width 111 height 13
click at [550, 227] on input "number" at bounding box center [570, 225] width 91 height 28
type input "40"
click at [428, 306] on div "Añade referencias para ajustar las zonas seguras según la etapa de desarrollo d…" at bounding box center [568, 217] width 341 height 292
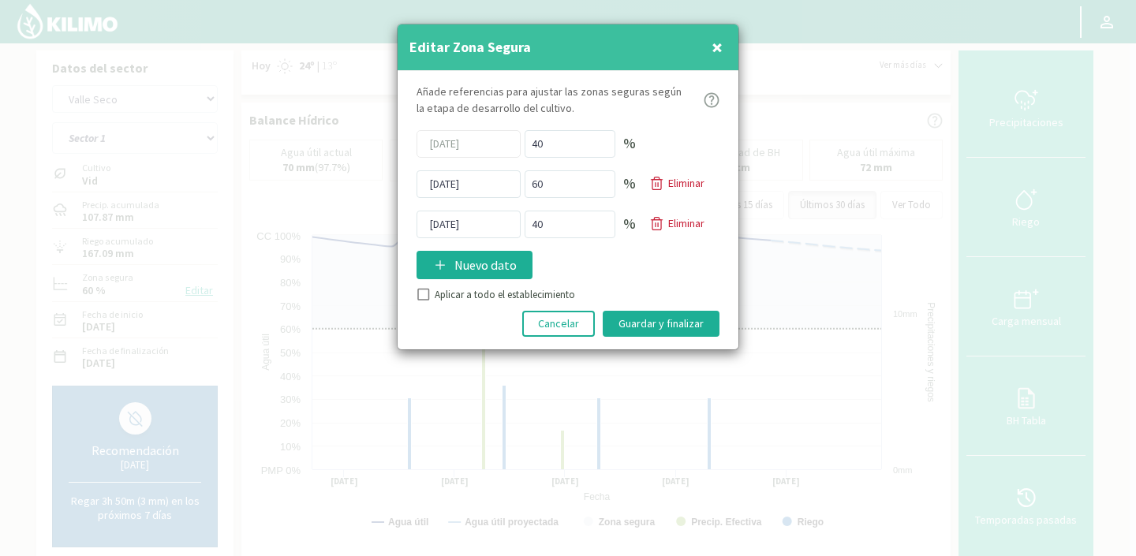
click at [431, 292] on div "Aplicar a todo el establecimiento" at bounding box center [568, 295] width 303 height 16
click at [417, 293] on input "Aplicar a todo el establecimiento" at bounding box center [422, 297] width 16 height 16
checkbox input "true"
click at [634, 328] on button "Guardar y finalizar" at bounding box center [661, 324] width 117 height 26
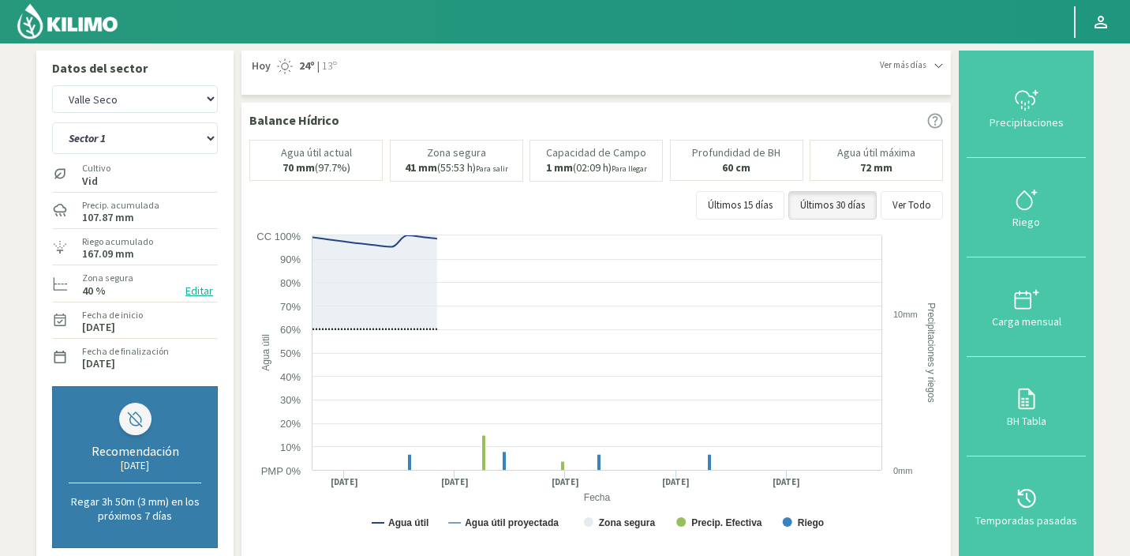
click at [66, 22] on img at bounding box center [67, 21] width 103 height 38
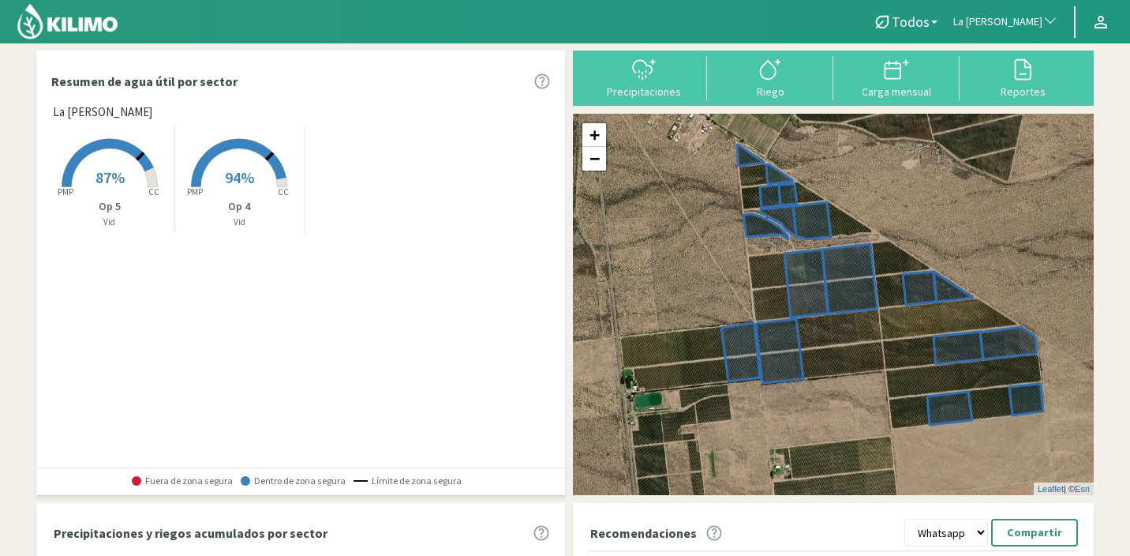
click at [227, 195] on rect at bounding box center [239, 188] width 126 height 126
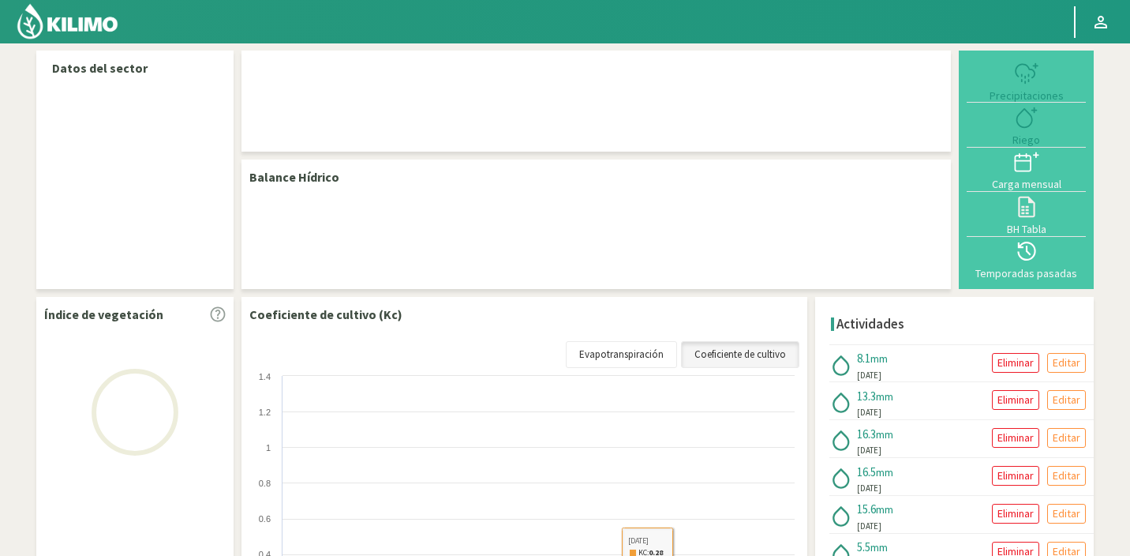
scroll to position [189, 0]
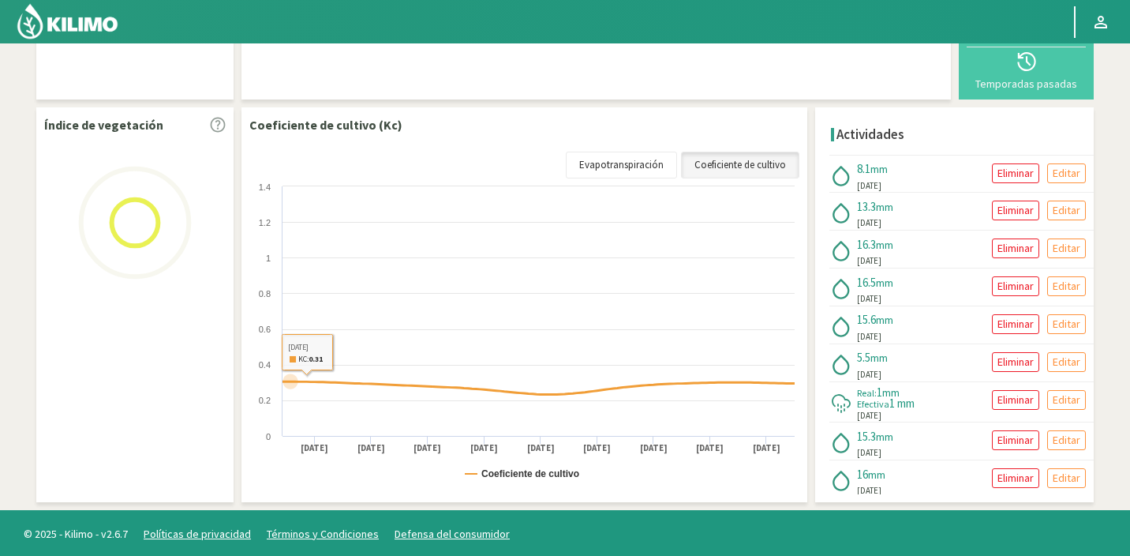
select select "139: Object"
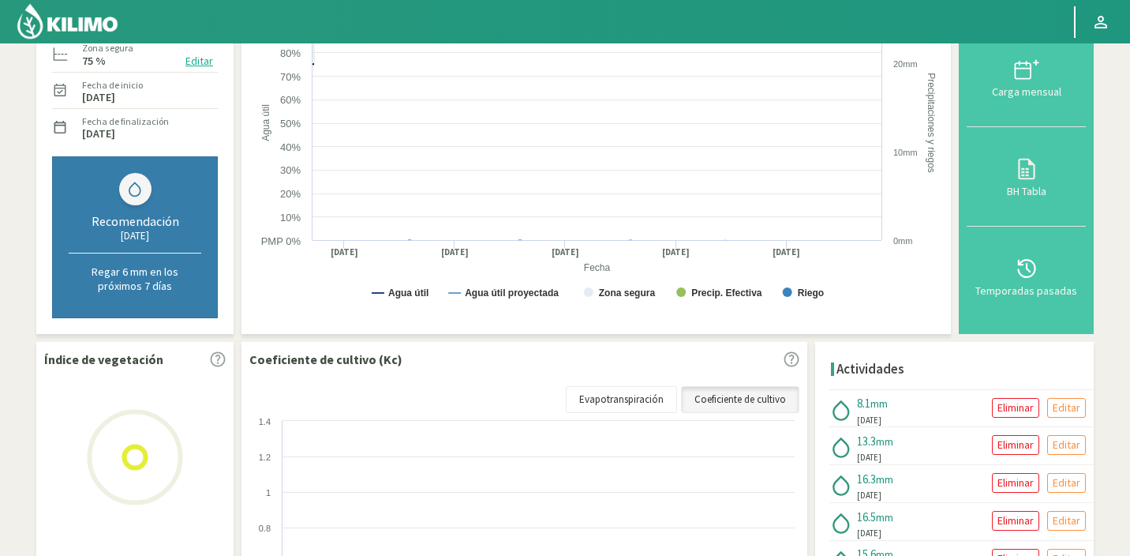
scroll to position [340, 0]
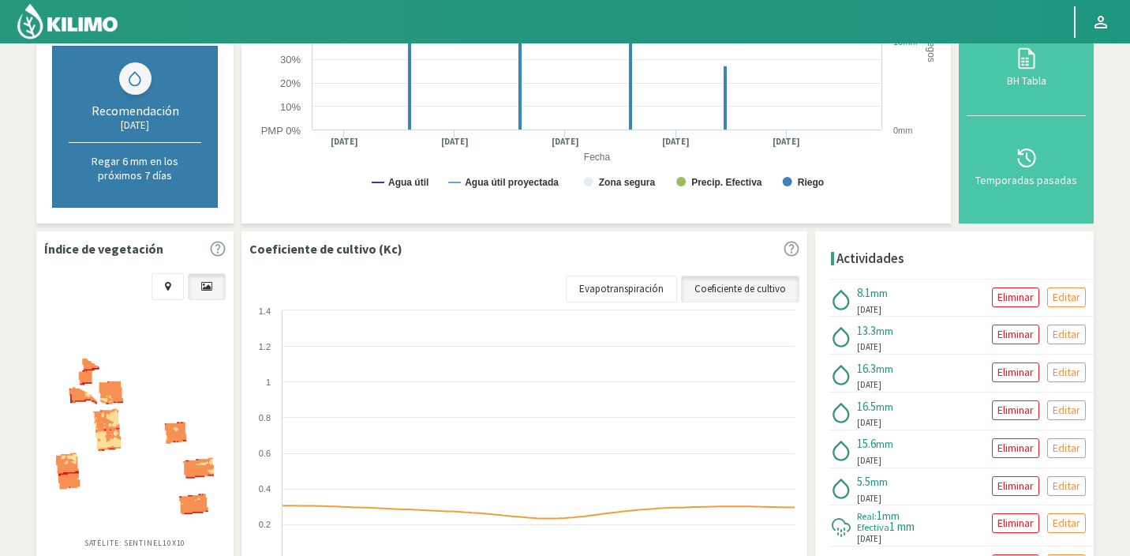
click at [152, 378] on img at bounding box center [135, 435] width 158 height 155
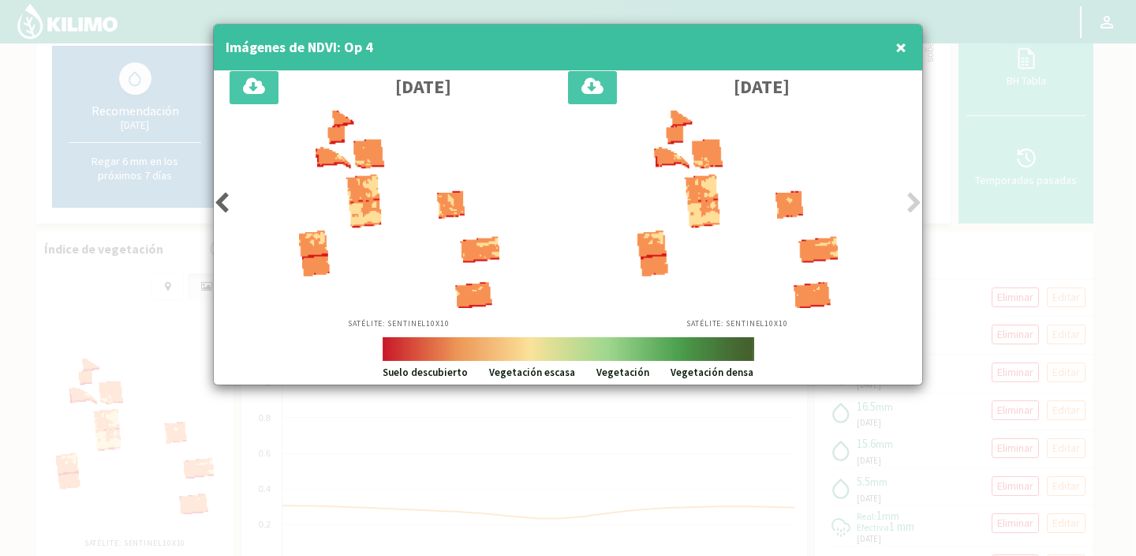
click at [912, 205] on icon at bounding box center [915, 203] width 16 height 22
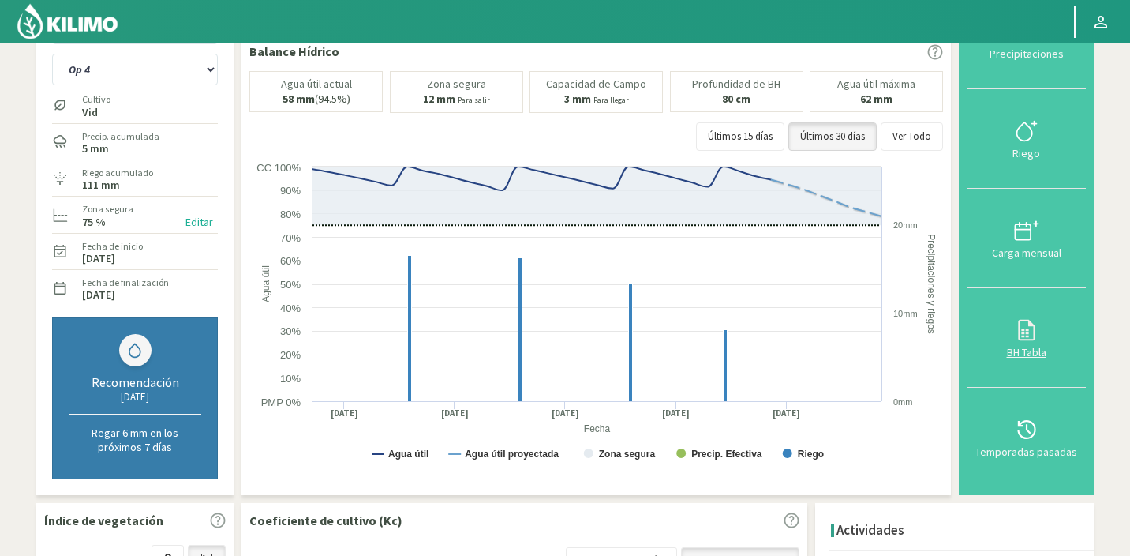
scroll to position [0, 0]
